Goal: Task Accomplishment & Management: Complete application form

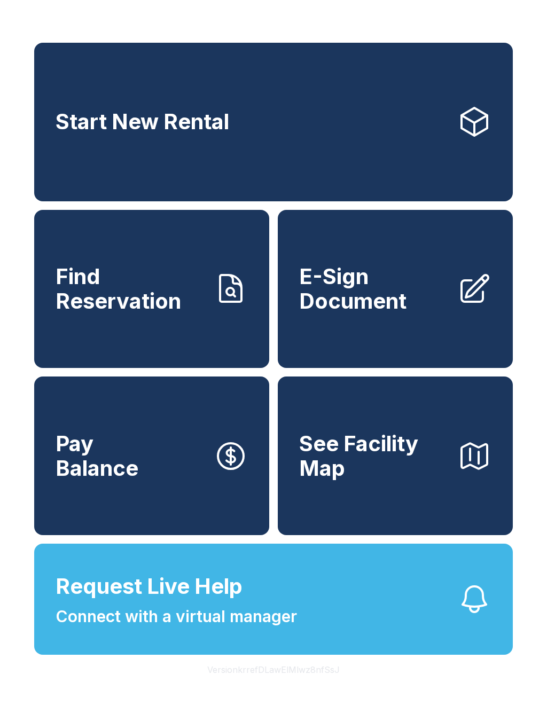
click at [401, 313] on span "E-Sign Document" at bounding box center [374, 288] width 150 height 49
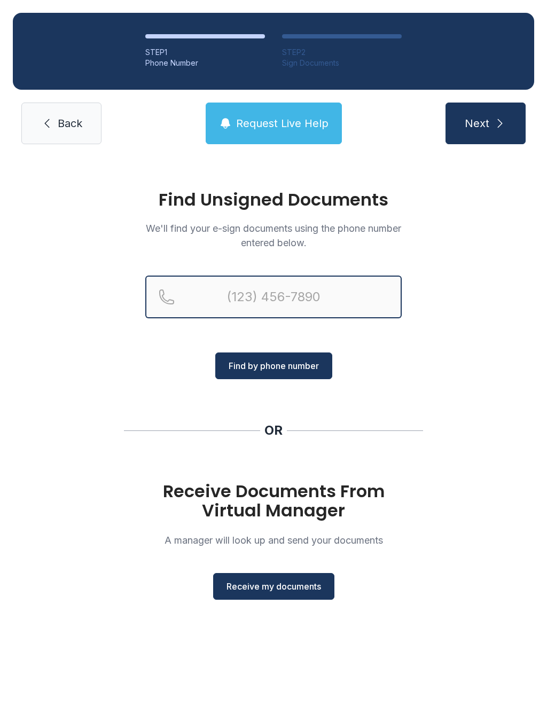
click at [220, 296] on input "Reservation phone number" at bounding box center [273, 297] width 256 height 43
type input "[PHONE_NUMBER]"
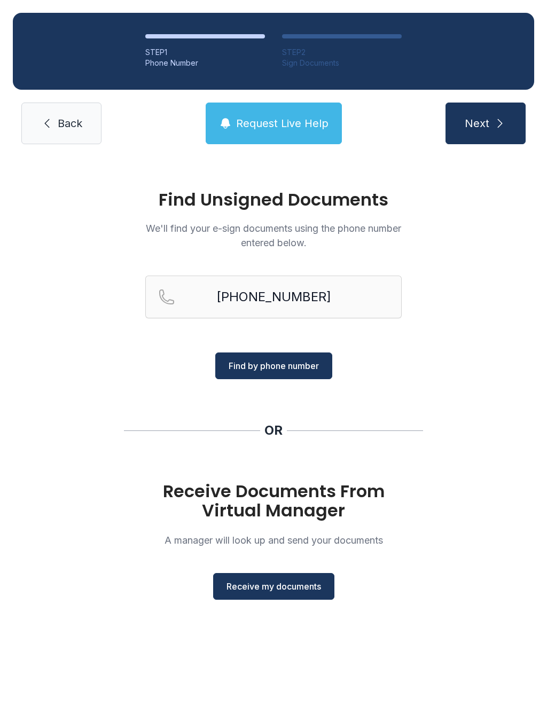
click at [483, 103] on button "Next" at bounding box center [485, 124] width 80 height 42
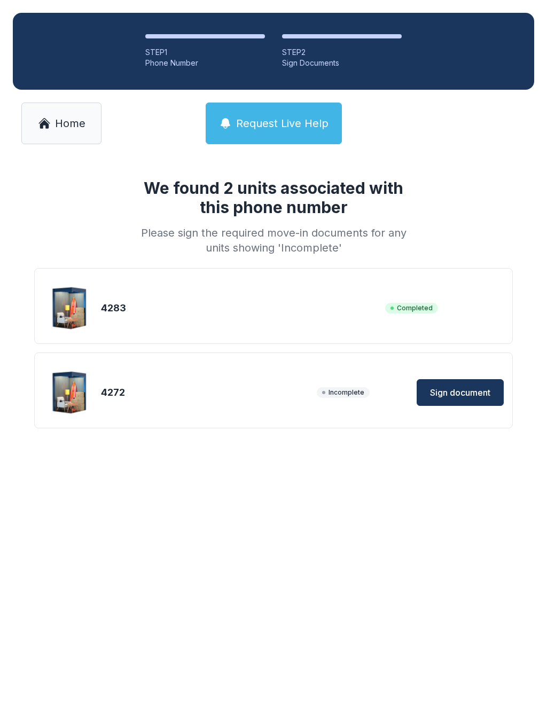
click at [466, 382] on button "Sign document" at bounding box center [460, 392] width 87 height 27
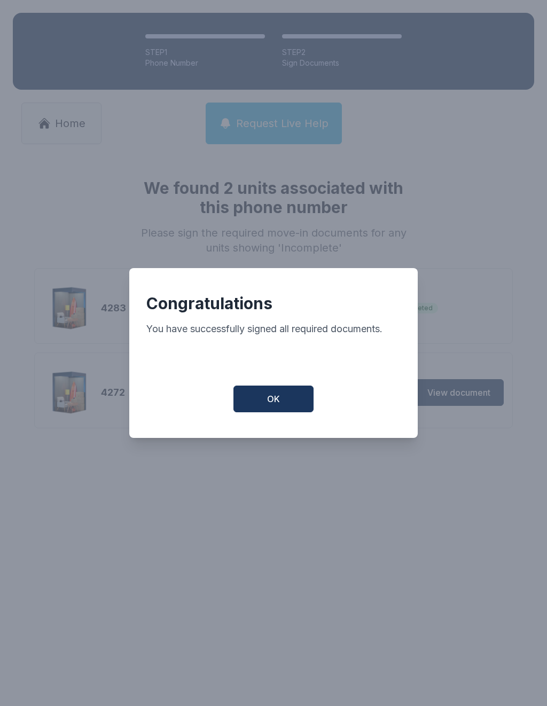
click at [283, 401] on button "OK" at bounding box center [273, 399] width 80 height 27
